Goal: Find specific page/section: Find specific page/section

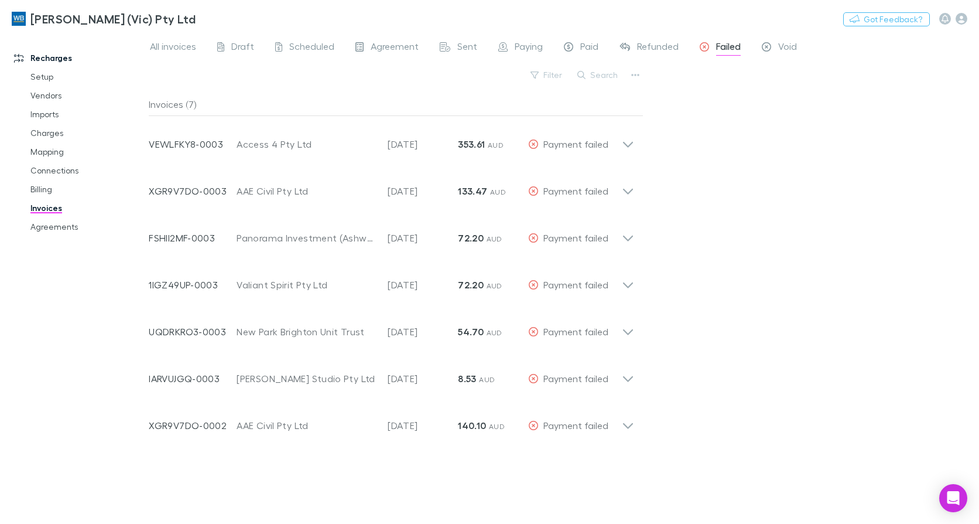
click at [169, 50] on span "All invoices" at bounding box center [173, 47] width 46 height 15
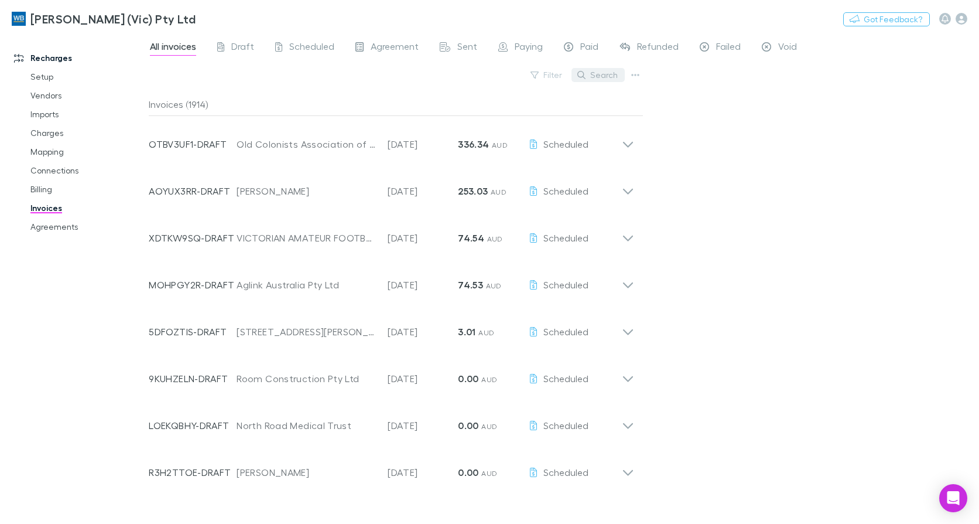
click at [605, 76] on button "Search" at bounding box center [598, 75] width 53 height 14
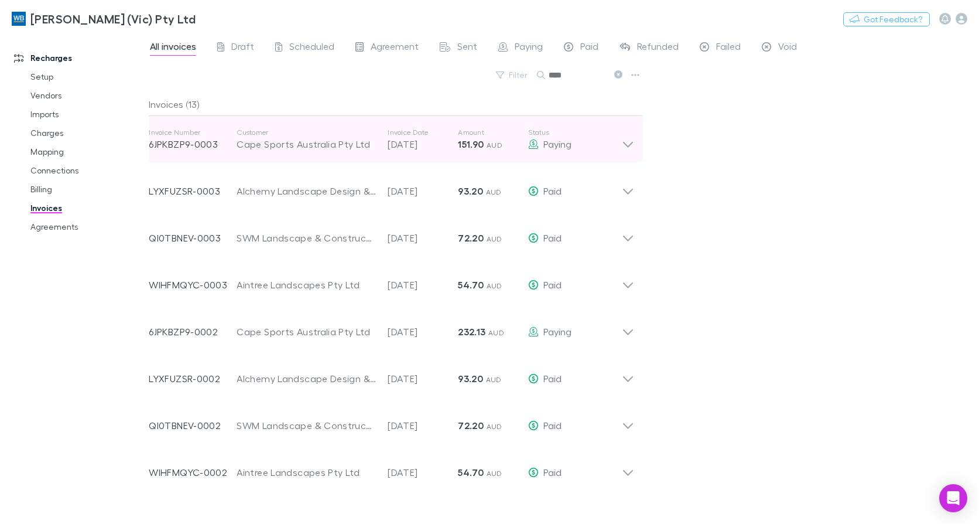
type input "****"
click at [629, 142] on icon at bounding box center [628, 139] width 12 height 23
